Goal: Find specific page/section: Find specific page/section

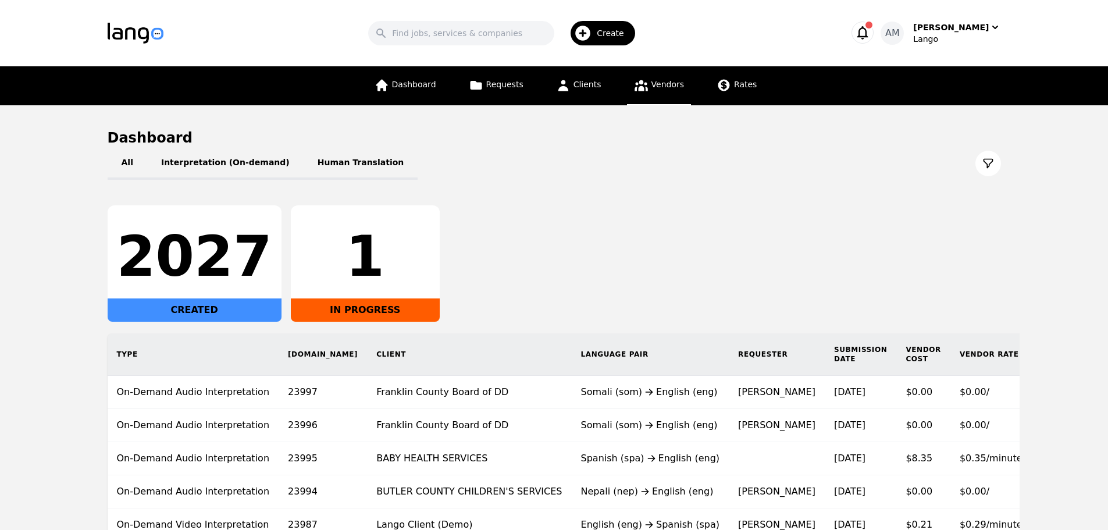
click at [639, 87] on icon at bounding box center [641, 85] width 13 height 11
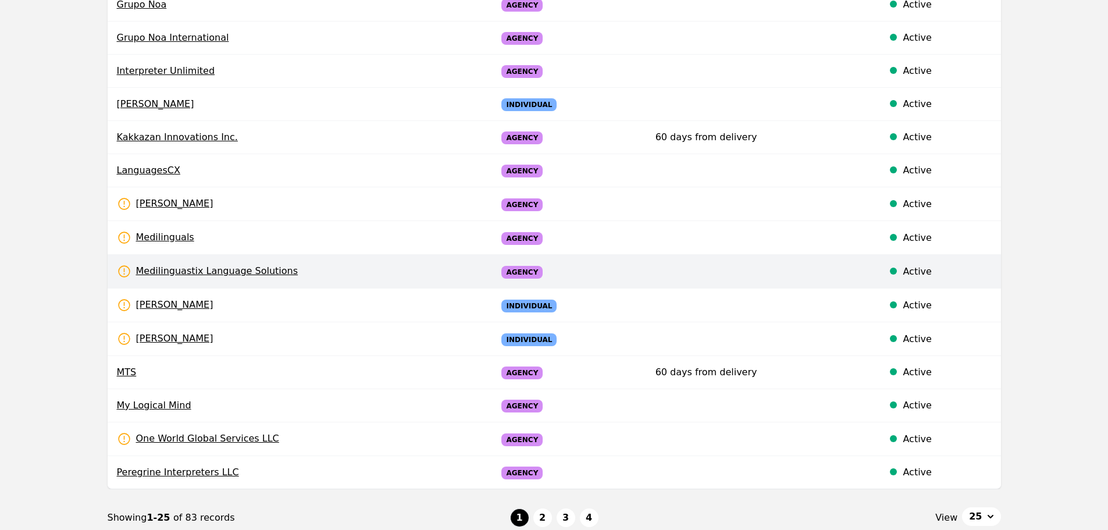
scroll to position [548, 0]
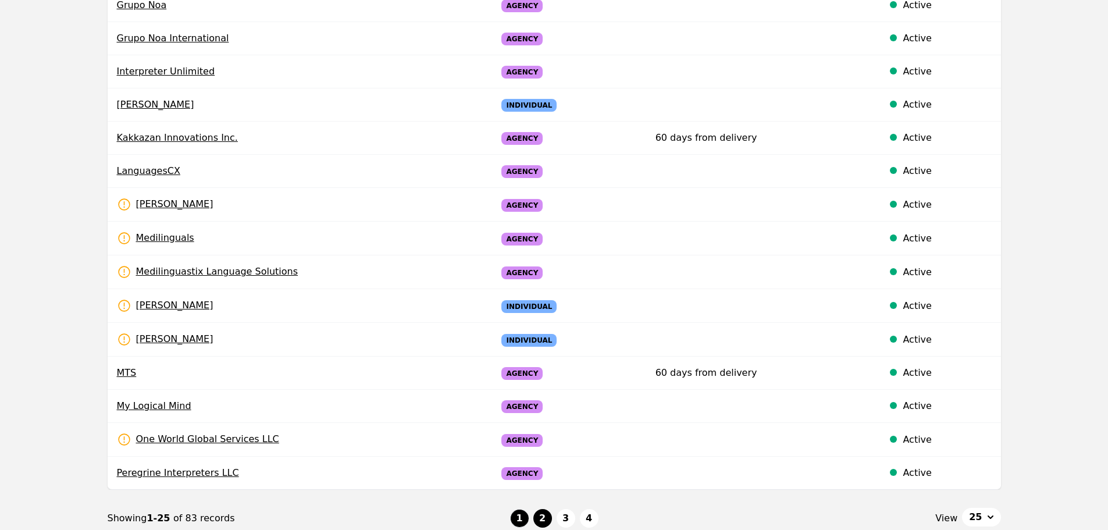
click at [543, 518] on button "2" at bounding box center [542, 518] width 19 height 19
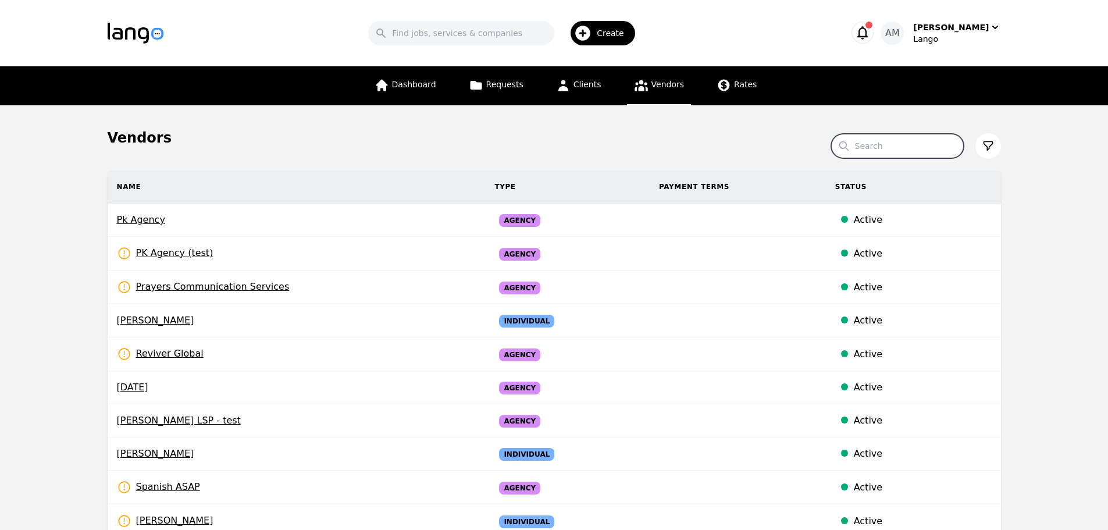
click at [860, 140] on input "Search" at bounding box center [897, 146] width 133 height 24
type input "[PERSON_NAME]"
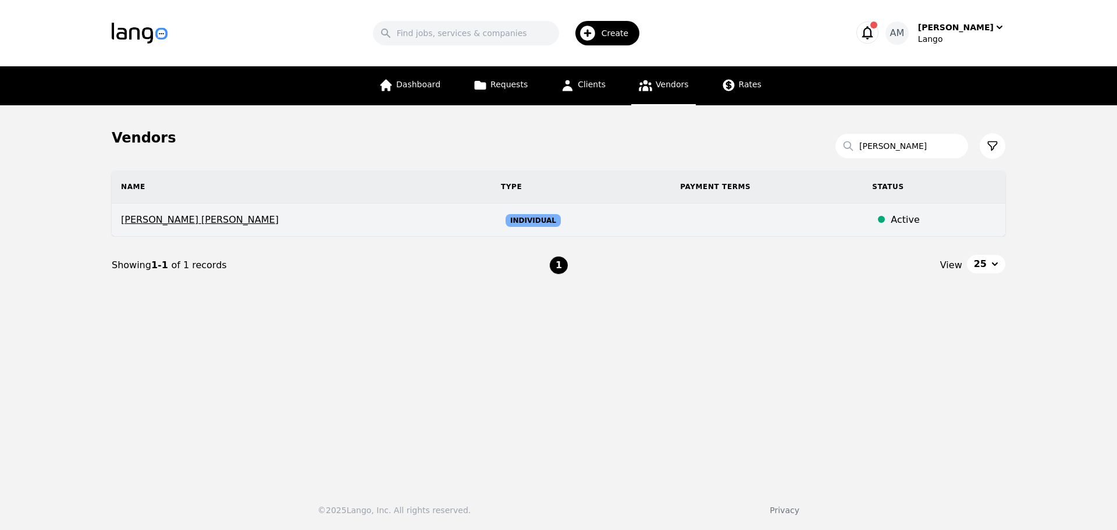
click at [205, 221] on span "[PERSON_NAME] [PERSON_NAME]" at bounding box center [301, 220] width 361 height 14
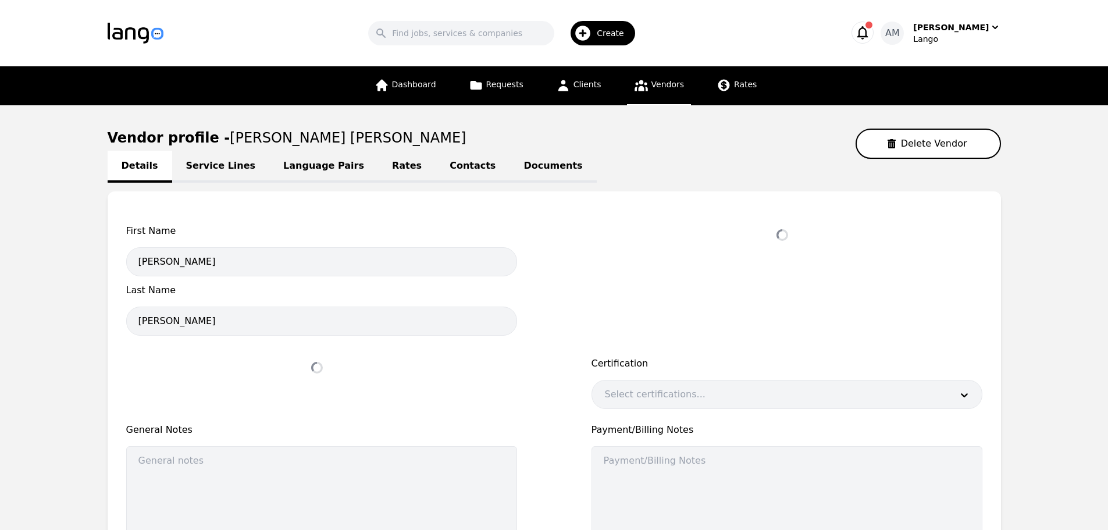
select select "active"
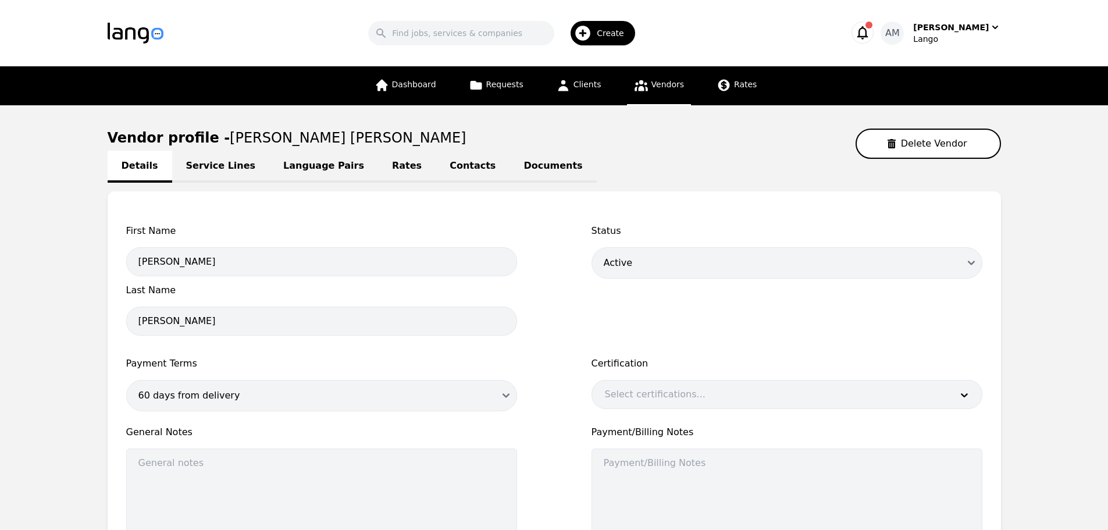
click at [393, 172] on link "Rates" at bounding box center [407, 167] width 58 height 32
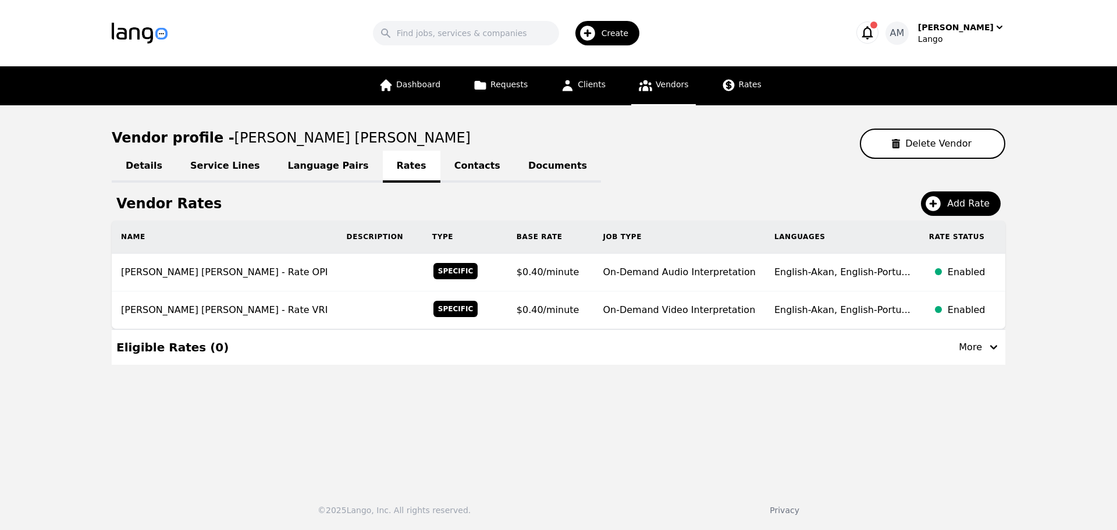
click at [440, 166] on link "Contacts" at bounding box center [477, 167] width 74 height 32
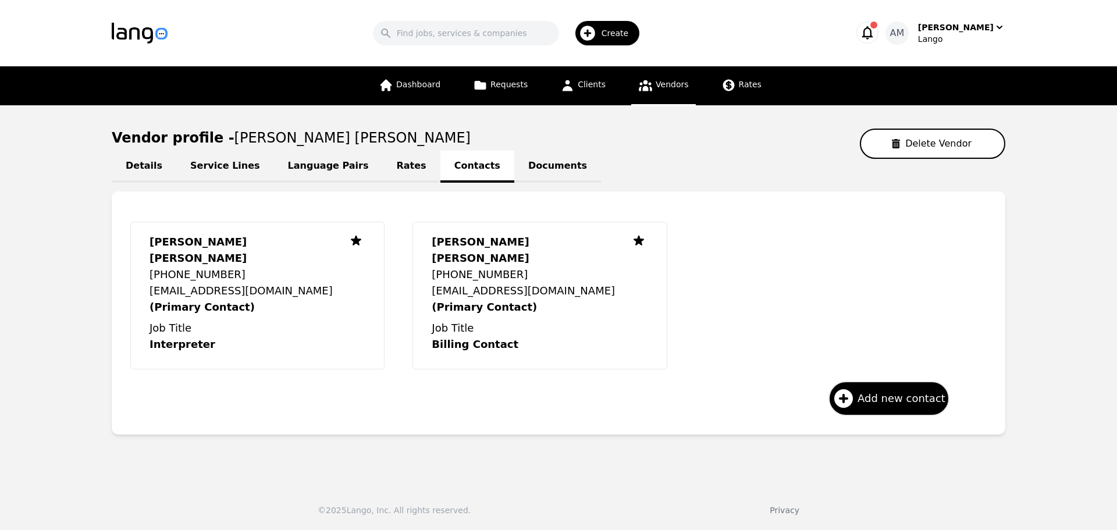
click at [514, 170] on link "Documents" at bounding box center [557, 167] width 87 height 32
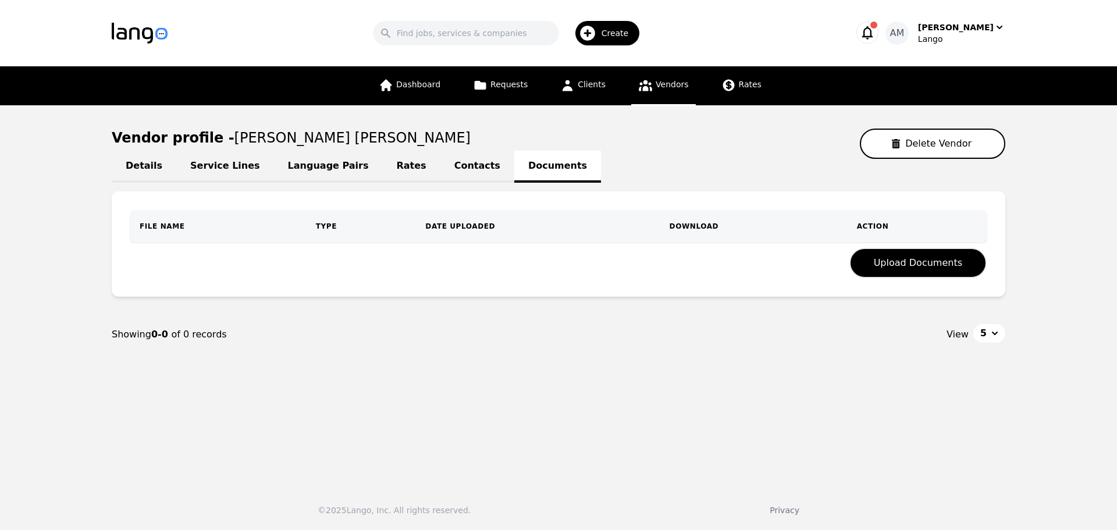
click at [215, 170] on link "Service Lines" at bounding box center [225, 167] width 98 height 32
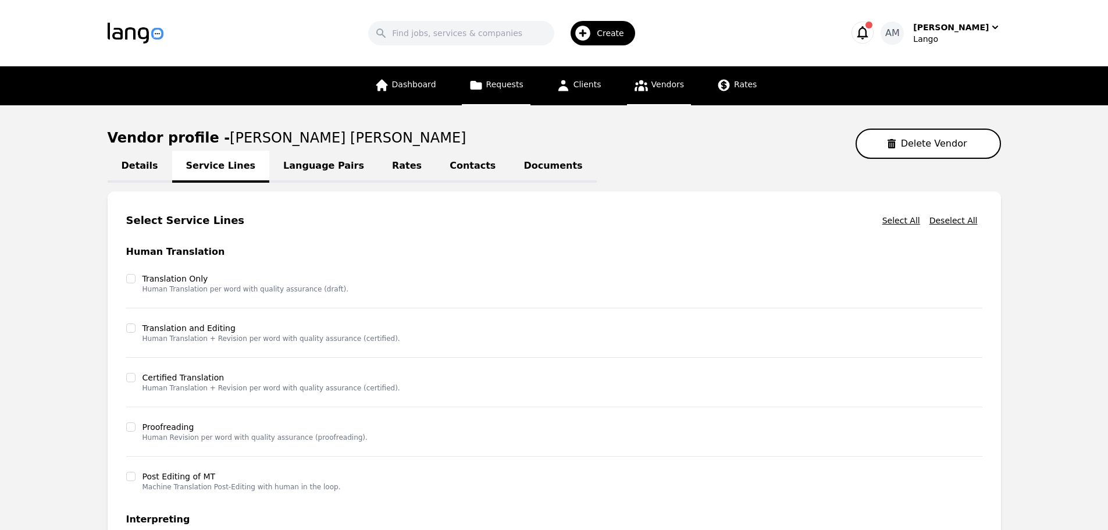
click at [518, 97] on link "Requests" at bounding box center [496, 85] width 69 height 39
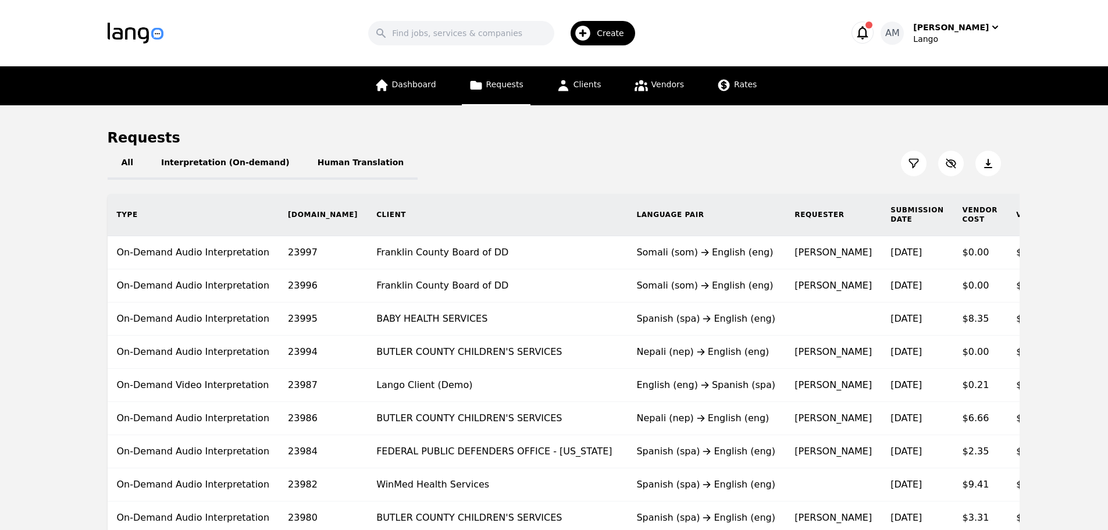
click at [914, 169] on button at bounding box center [914, 164] width 26 height 26
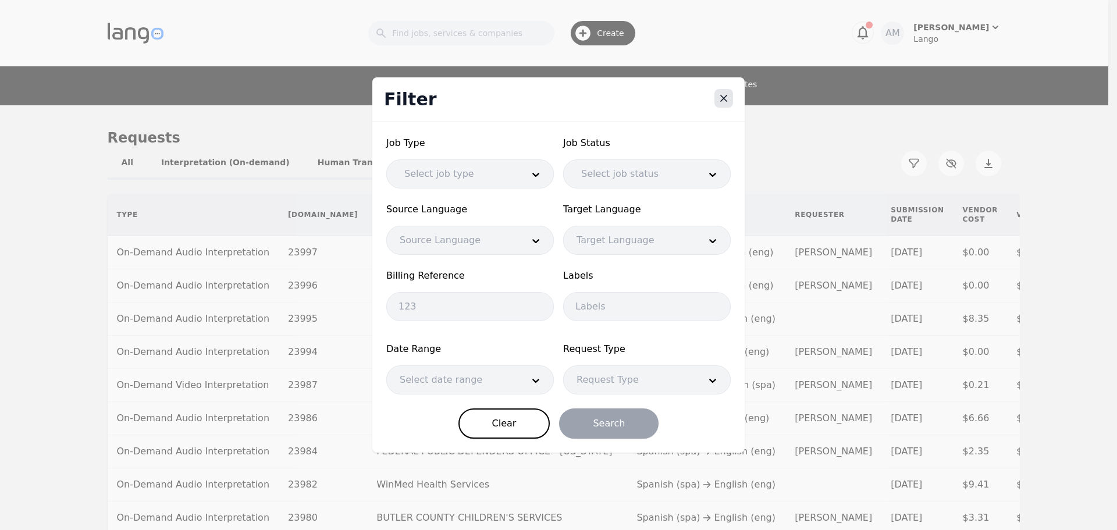
click at [725, 104] on icon "Close" at bounding box center [724, 98] width 12 height 12
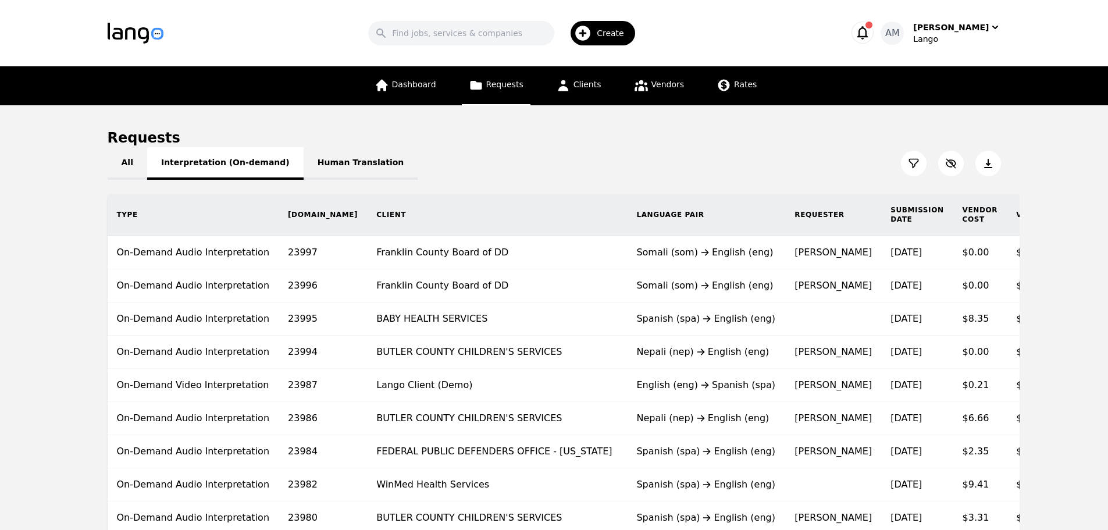
click at [245, 170] on button "Interpretation (On-demand)" at bounding box center [225, 163] width 156 height 33
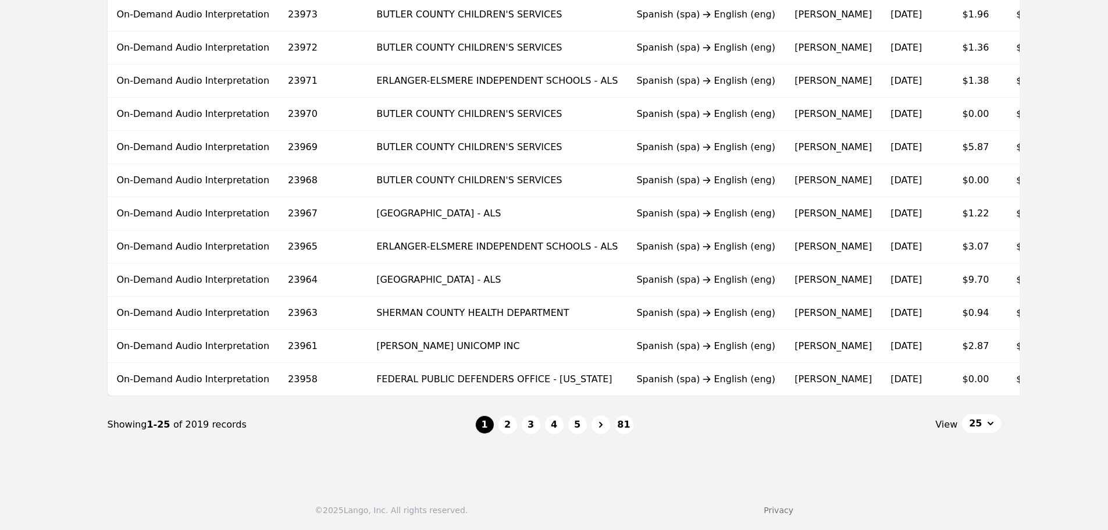
scroll to position [677, 0]
click at [503, 424] on button "2" at bounding box center [507, 424] width 19 height 19
